Goal: Task Accomplishment & Management: Complete application form

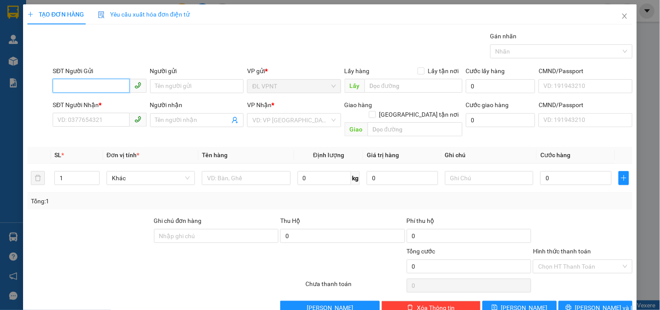
click at [89, 83] on input "SĐT Người Gửi" at bounding box center [91, 86] width 77 height 14
click at [105, 100] on div "0931111532 - NAM" at bounding box center [98, 104] width 82 height 10
type input "0931111532"
type input "NAM"
type input "0931753997"
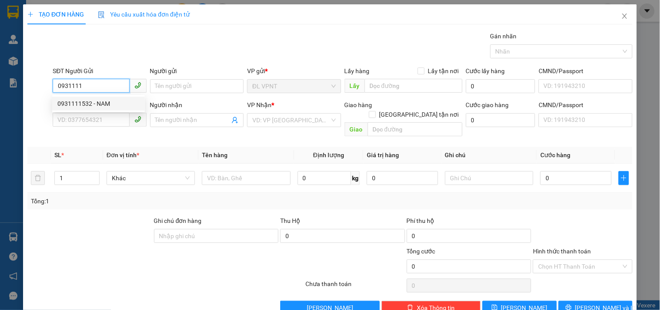
type input "MY"
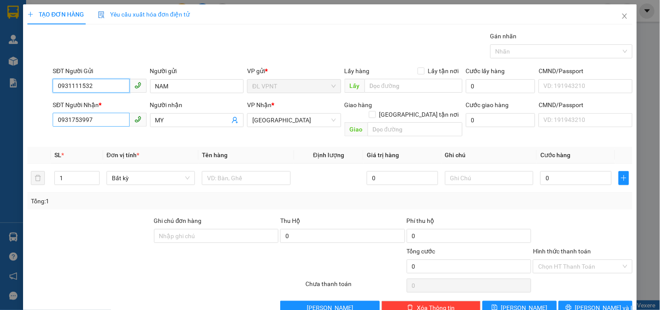
type input "0931111532"
drag, startPoint x: 95, startPoint y: 121, endPoint x: 0, endPoint y: 118, distance: 95.0
click at [0, 118] on div "TẠO ĐƠN HÀNG Yêu cầu xuất hóa đơn điện tử Transit Pickup Surcharge Ids Transit …" at bounding box center [330, 155] width 660 height 310
type input "0377541654"
drag, startPoint x: 176, startPoint y: 120, endPoint x: 137, endPoint y: 122, distance: 39.7
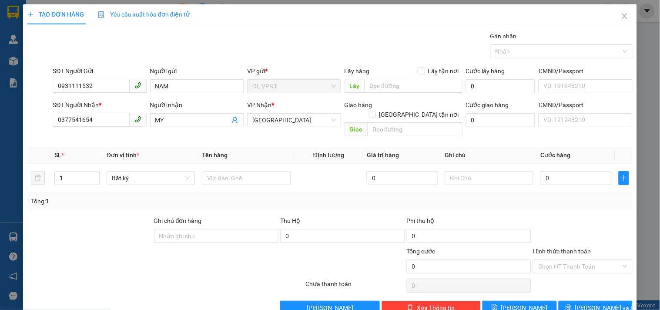
click at [138, 122] on div "SĐT Người Nhận * 0377541654 0377541654 Người nhận MY VP Nhận * [GEOGRAPHIC_DATA…" at bounding box center [343, 120] width 584 height 40
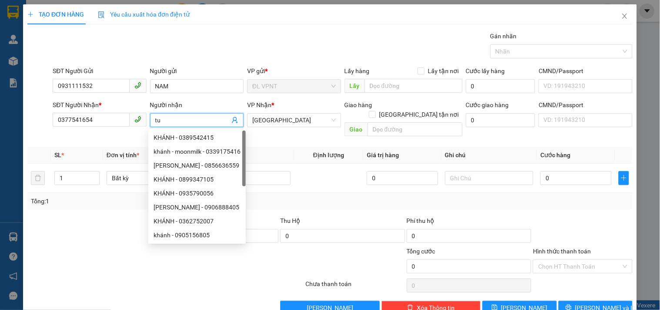
type input "t"
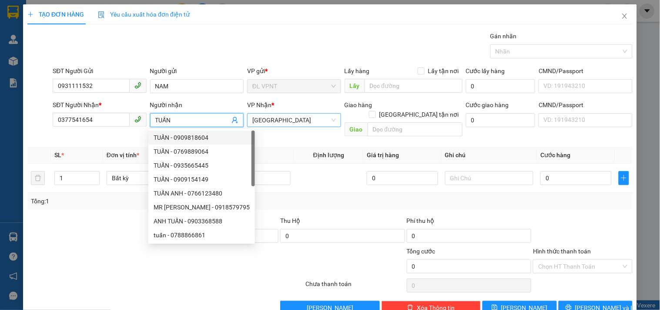
click at [275, 120] on span "[GEOGRAPHIC_DATA]" at bounding box center [294, 120] width 83 height 13
type input "TUẤN"
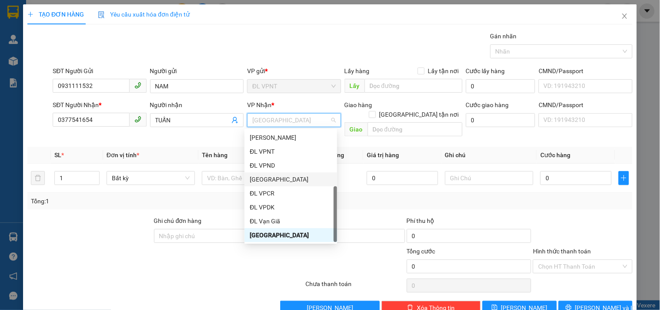
click at [272, 181] on div "[GEOGRAPHIC_DATA]" at bounding box center [291, 180] width 82 height 10
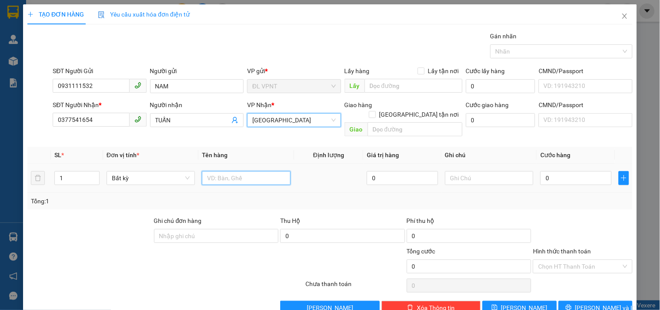
click at [234, 172] on input "text" at bounding box center [246, 178] width 88 height 14
type input "1 HS"
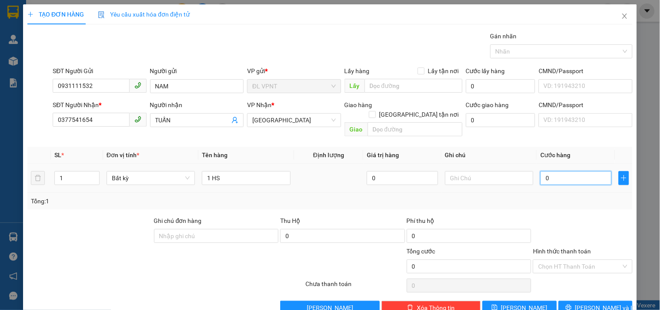
click at [546, 172] on input "0" at bounding box center [576, 178] width 71 height 14
type input "2"
type input "20"
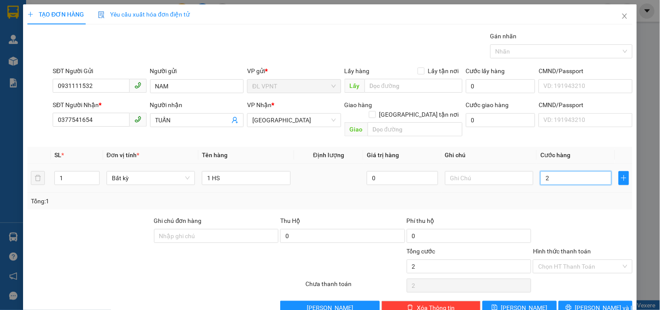
type input "20"
type input "20.000"
click at [553, 260] on input "Hình thức thanh toán" at bounding box center [580, 266] width 83 height 13
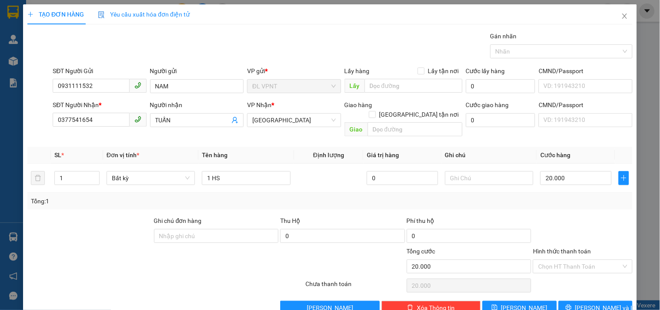
click at [555, 147] on div "Transit Pickup Surcharge Ids Transit Deliver Surcharge Ids Transit Deliver Surc…" at bounding box center [330, 172] width 606 height 283
click at [559, 260] on input "Hình thức thanh toán" at bounding box center [580, 266] width 83 height 13
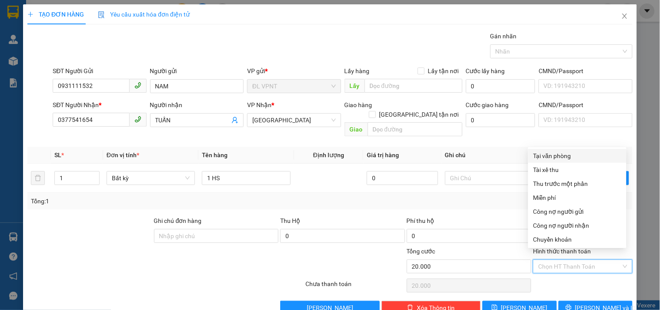
click at [549, 150] on div "Tại văn phòng" at bounding box center [578, 156] width 98 height 14
type input "0"
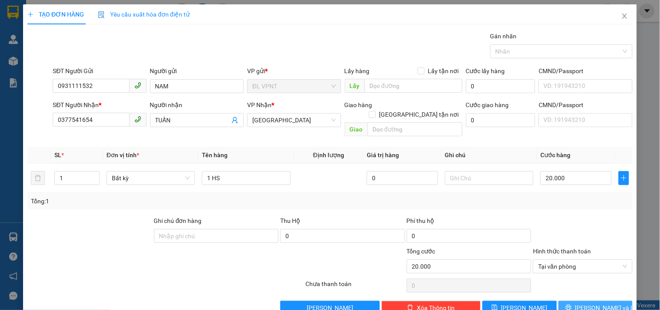
click at [572, 304] on icon "printer" at bounding box center [569, 307] width 6 height 6
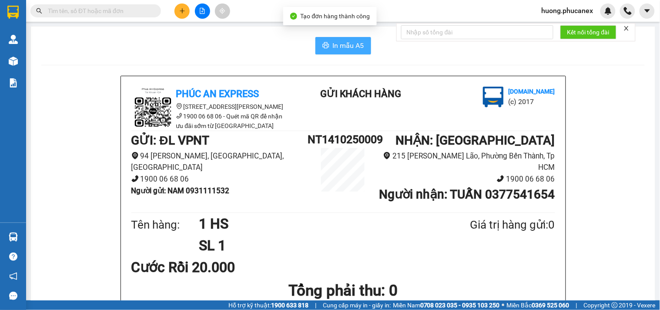
click at [347, 40] on button "In mẫu A5" at bounding box center [344, 45] width 56 height 17
